Goal: Task Accomplishment & Management: Manage account settings

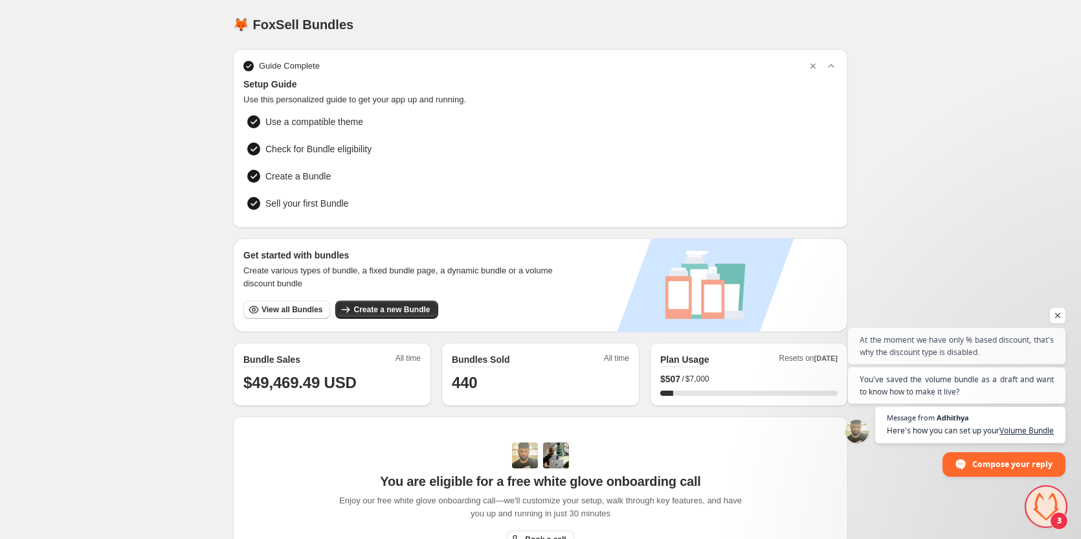
scroll to position [1301, 0]
click at [1045, 504] on span "Open chat" at bounding box center [1046, 506] width 39 height 39
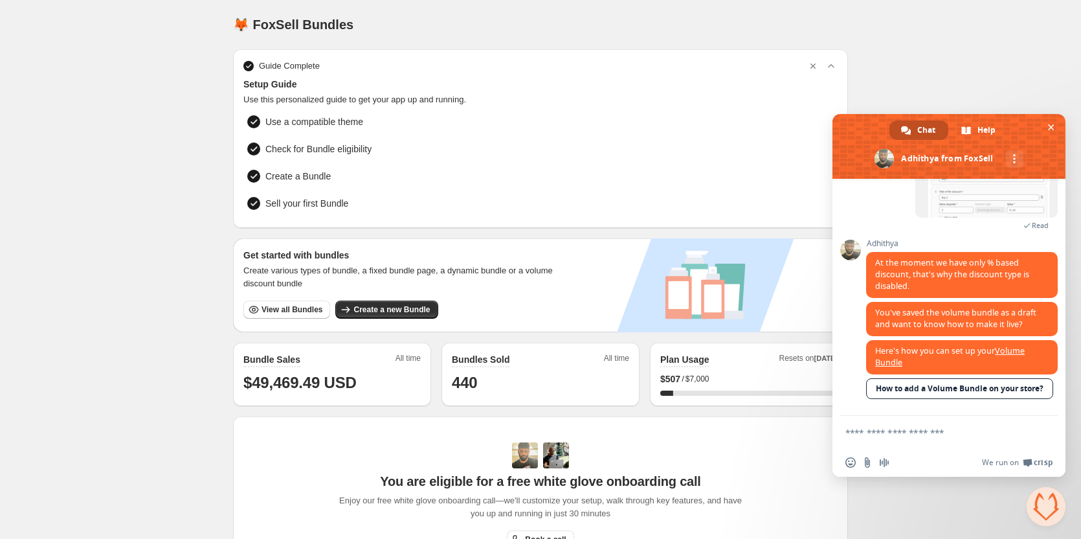
click at [892, 431] on textarea "Compose your message..." at bounding box center [935, 432] width 181 height 32
click at [884, 427] on textarea "Compose your message..." at bounding box center [935, 432] width 181 height 32
type textarea "****"
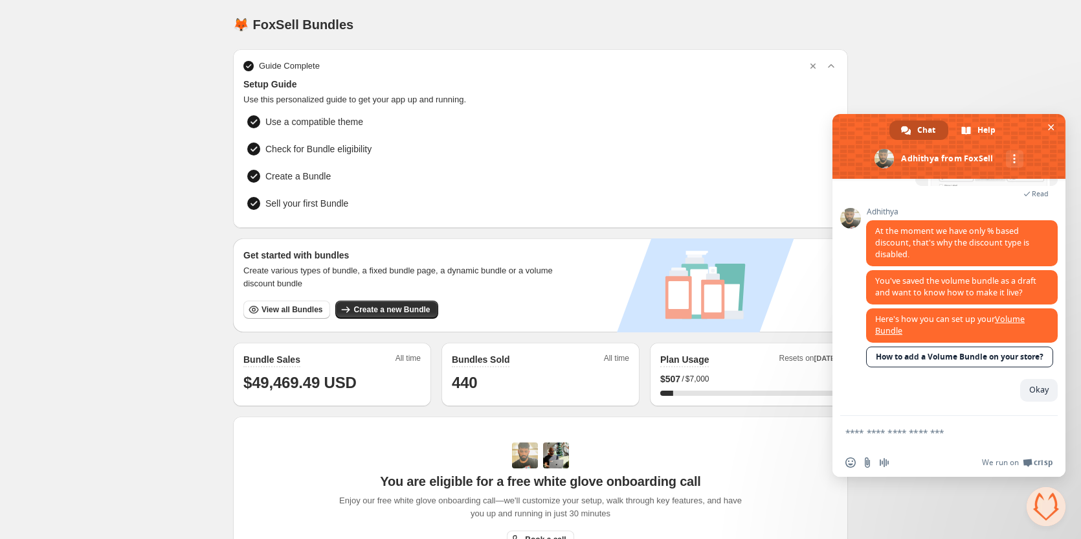
scroll to position [1333, 0]
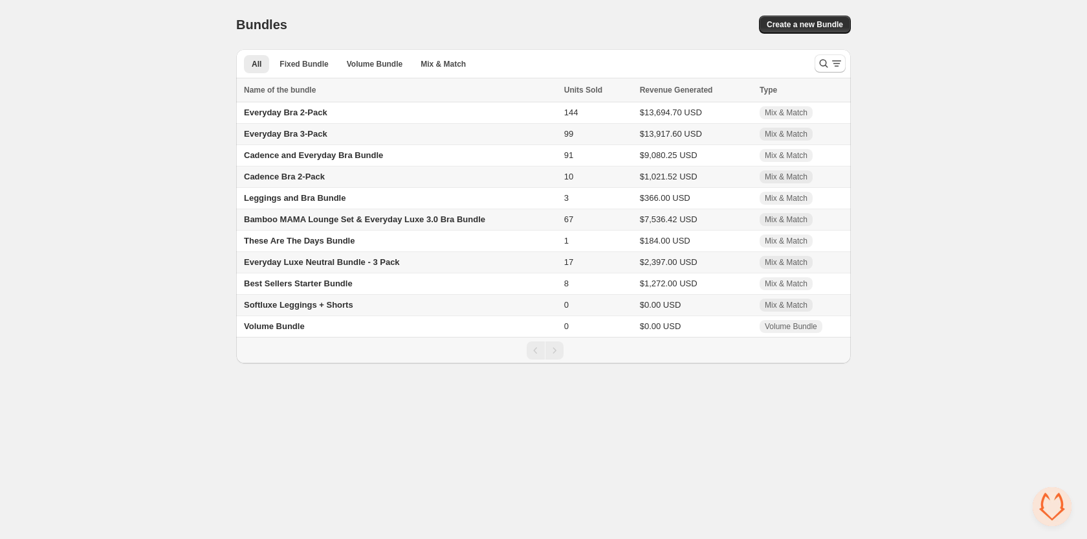
scroll to position [1333, 0]
click at [1058, 502] on span "Open chat" at bounding box center [1052, 506] width 39 height 39
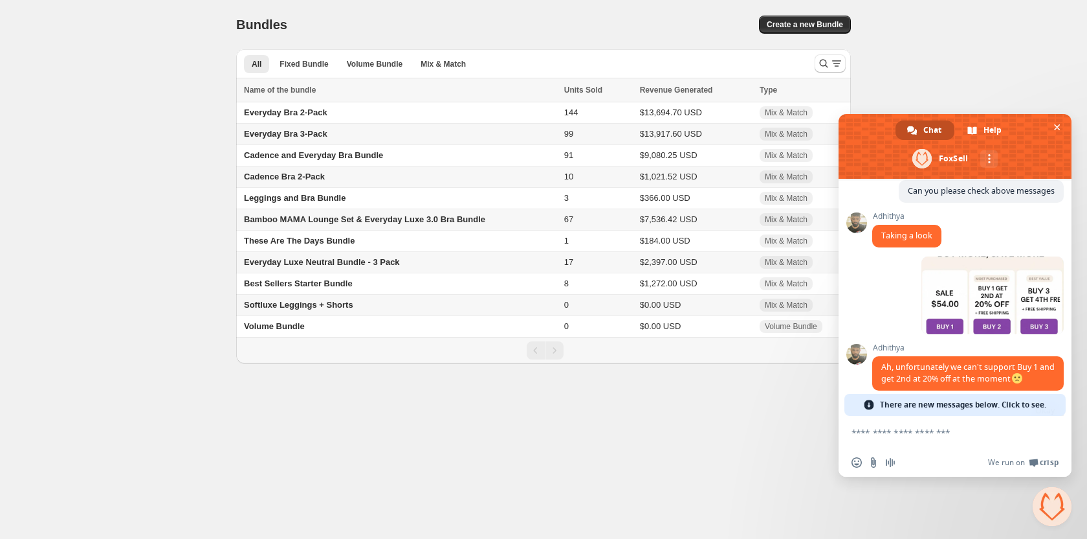
scroll to position [873, 0]
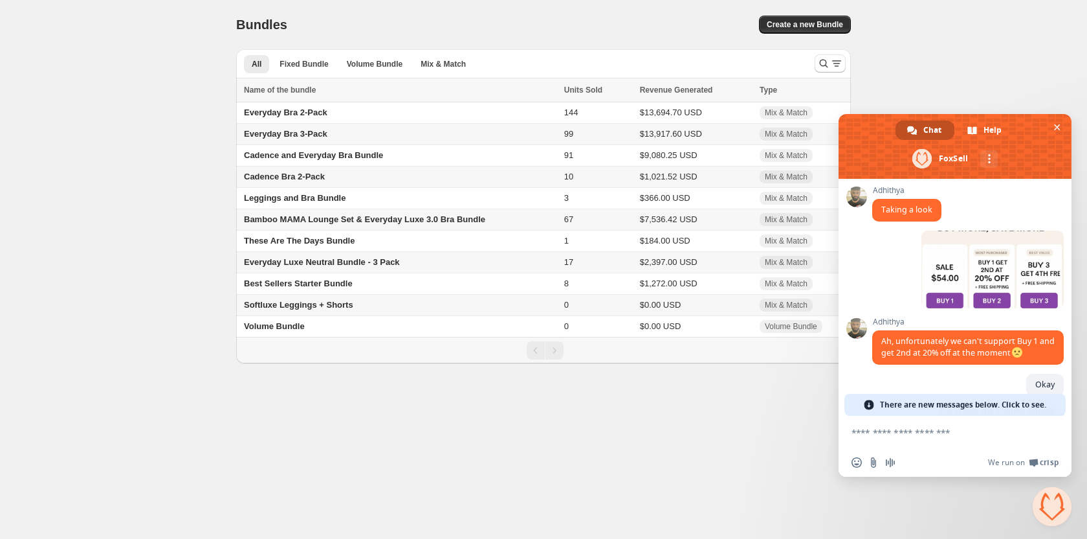
click at [1069, 507] on span "Close chat" at bounding box center [1052, 506] width 39 height 39
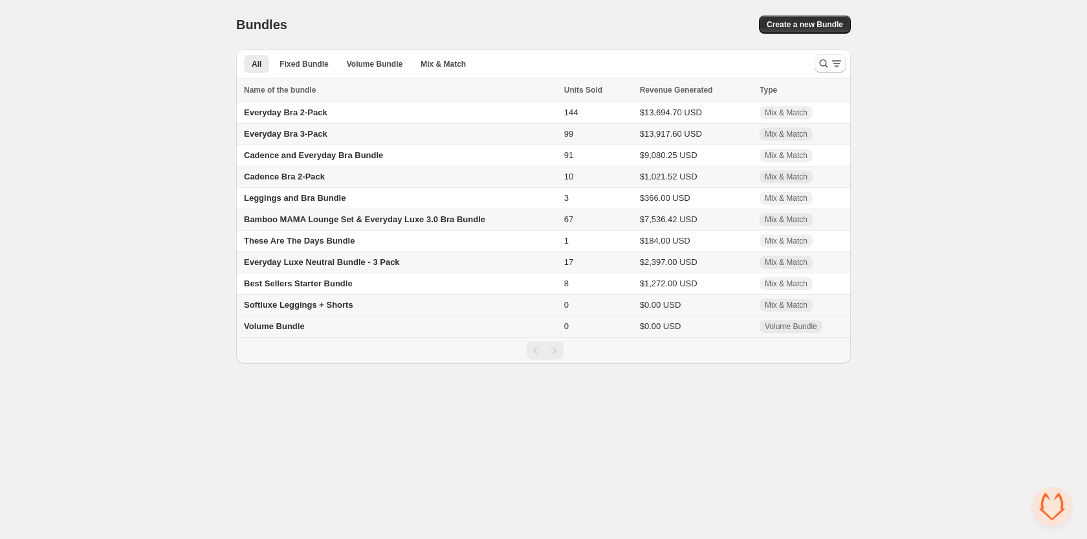
click at [505, 327] on td "Volume Bundle" at bounding box center [398, 326] width 324 height 21
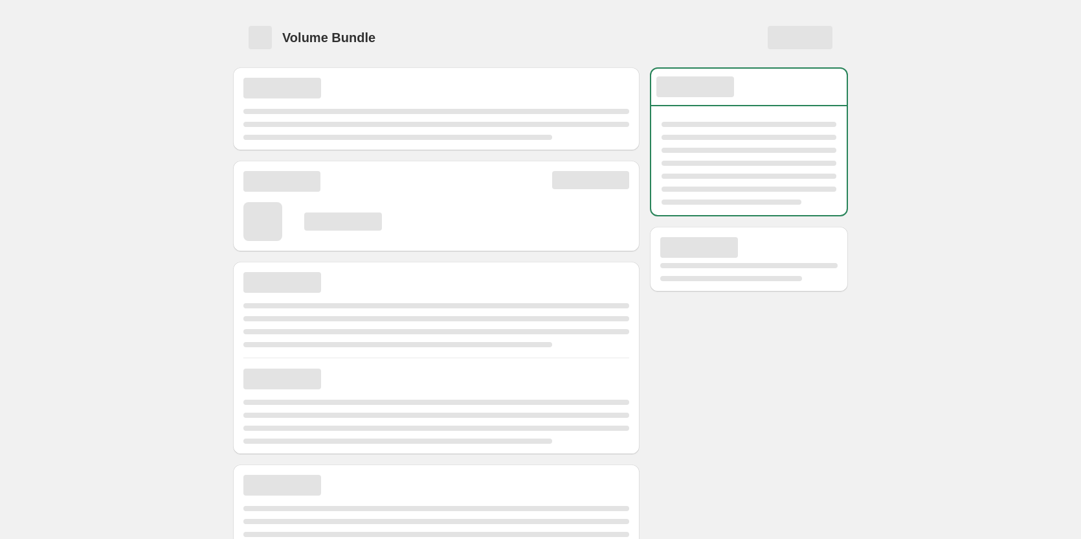
select select "*****"
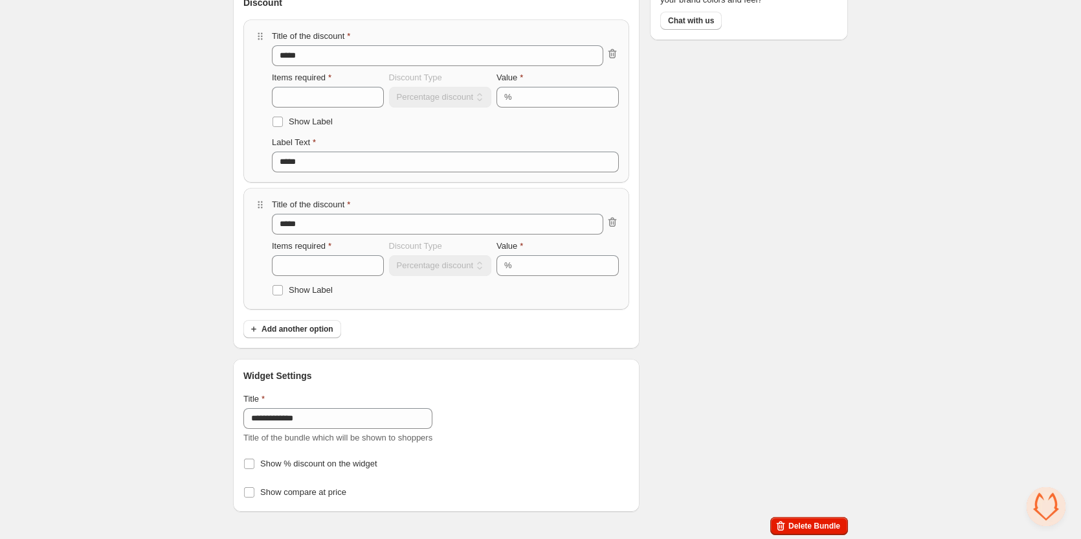
scroll to position [295, 0]
click at [830, 522] on span "Delete Bundle" at bounding box center [814, 524] width 52 height 10
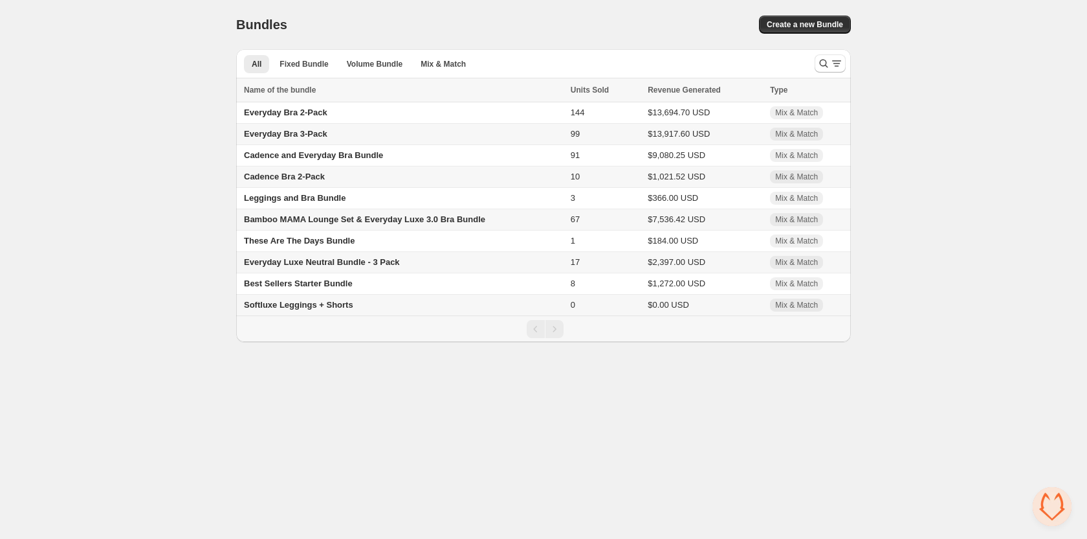
scroll to position [873, 0]
